Goal: Entertainment & Leisure: Consume media (video, audio)

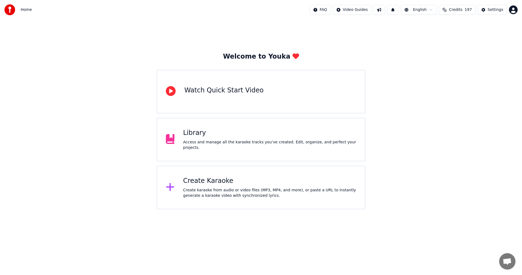
click at [456, 10] on span "Credits" at bounding box center [455, 9] width 13 height 5
click at [464, 61] on button "Refresh" at bounding box center [461, 66] width 28 height 10
click at [465, 61] on button "Refresh" at bounding box center [461, 66] width 28 height 10
click at [236, 149] on div "Library Access and manage all the karaoke tracks you’ve created. Edit, organize…" at bounding box center [261, 140] width 209 height 44
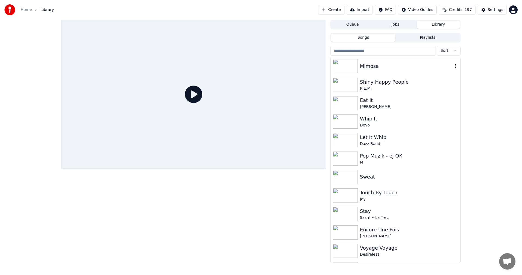
click at [369, 69] on div "Mimosa" at bounding box center [406, 66] width 93 height 8
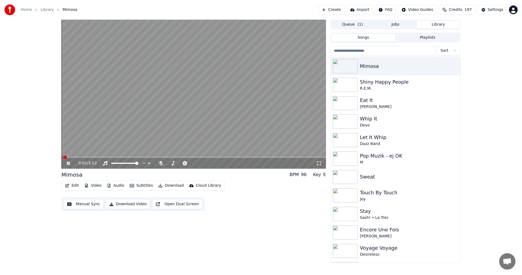
click at [77, 157] on span at bounding box center [193, 156] width 265 height 1
click at [85, 157] on span at bounding box center [193, 156] width 265 height 1
